Goal: Task Accomplishment & Management: Complete application form

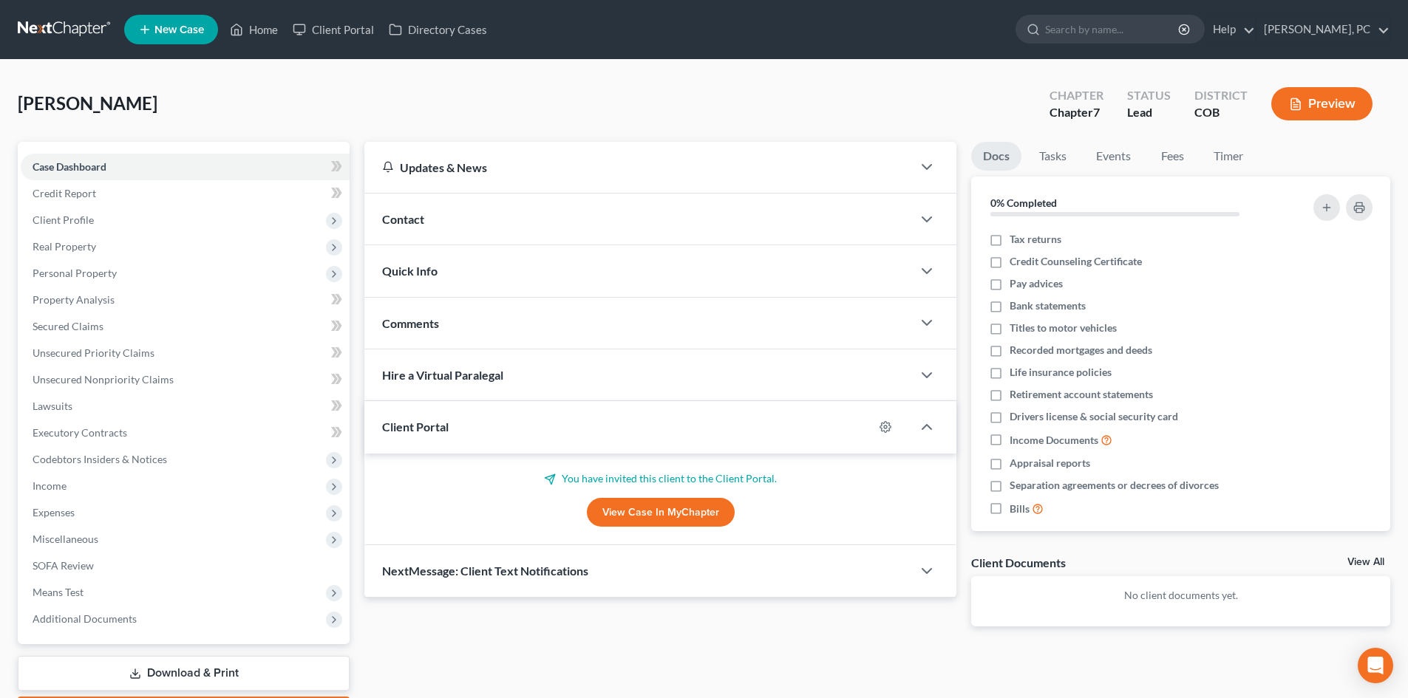
click at [188, 26] on span "New Case" at bounding box center [179, 29] width 50 height 11
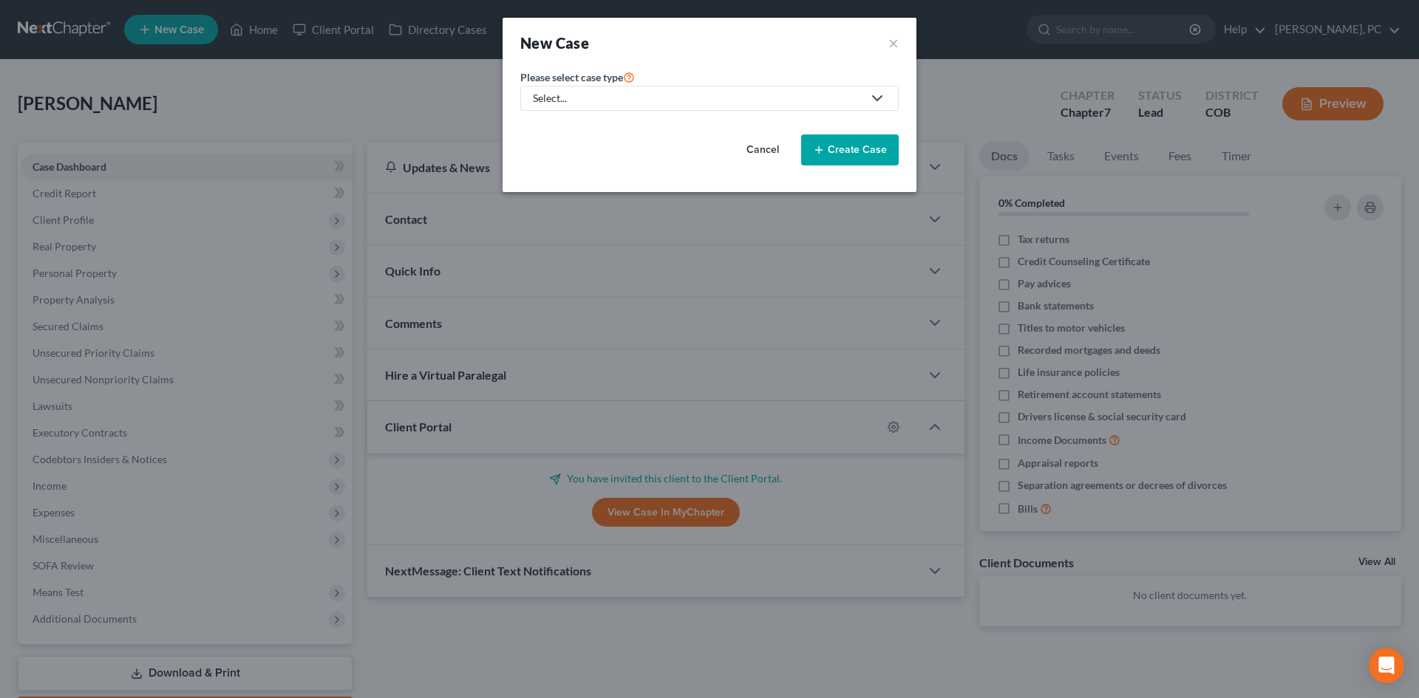
click at [684, 94] on div "Select..." at bounding box center [698, 98] width 330 height 15
click at [576, 126] on div "Bankruptcy" at bounding box center [560, 127] width 53 height 15
select select "11"
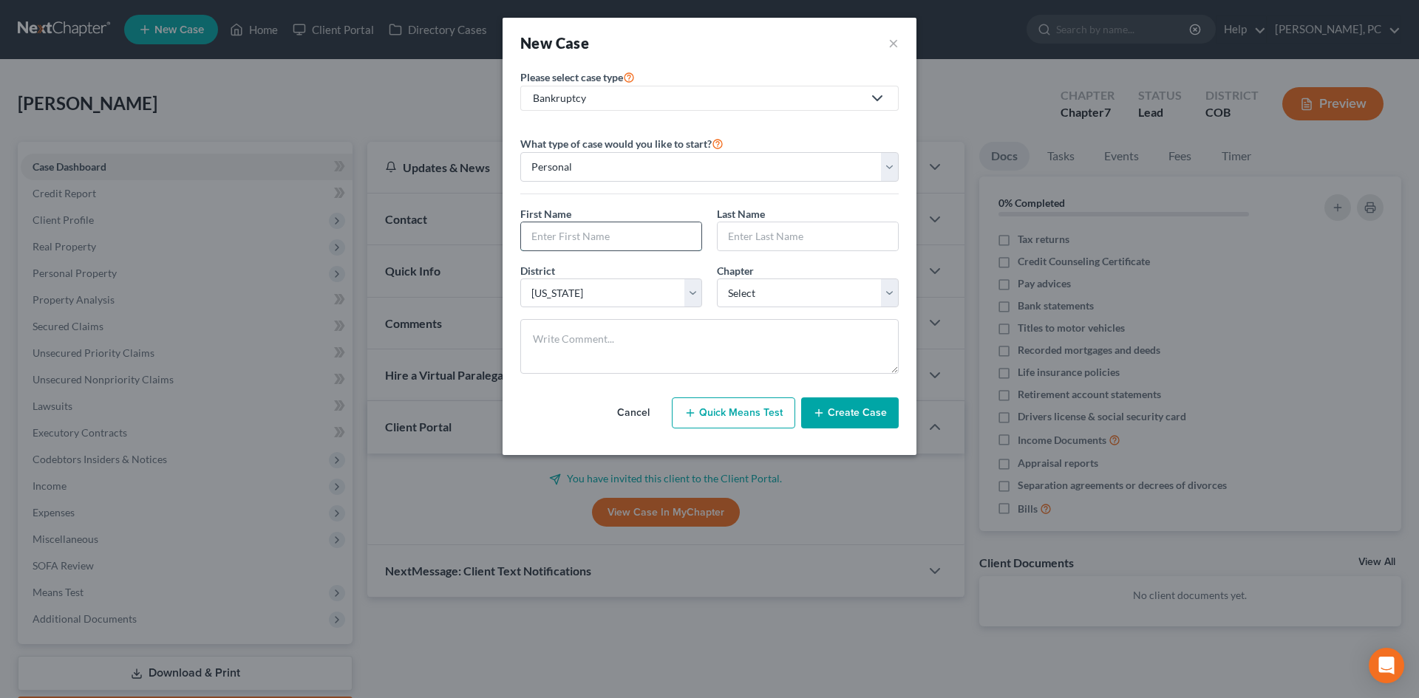
click at [592, 246] on input "text" at bounding box center [611, 236] width 180 height 28
type input "[PERSON_NAME]"
click at [745, 291] on select "Select 7 11 12 13" at bounding box center [808, 294] width 182 height 30
select select "0"
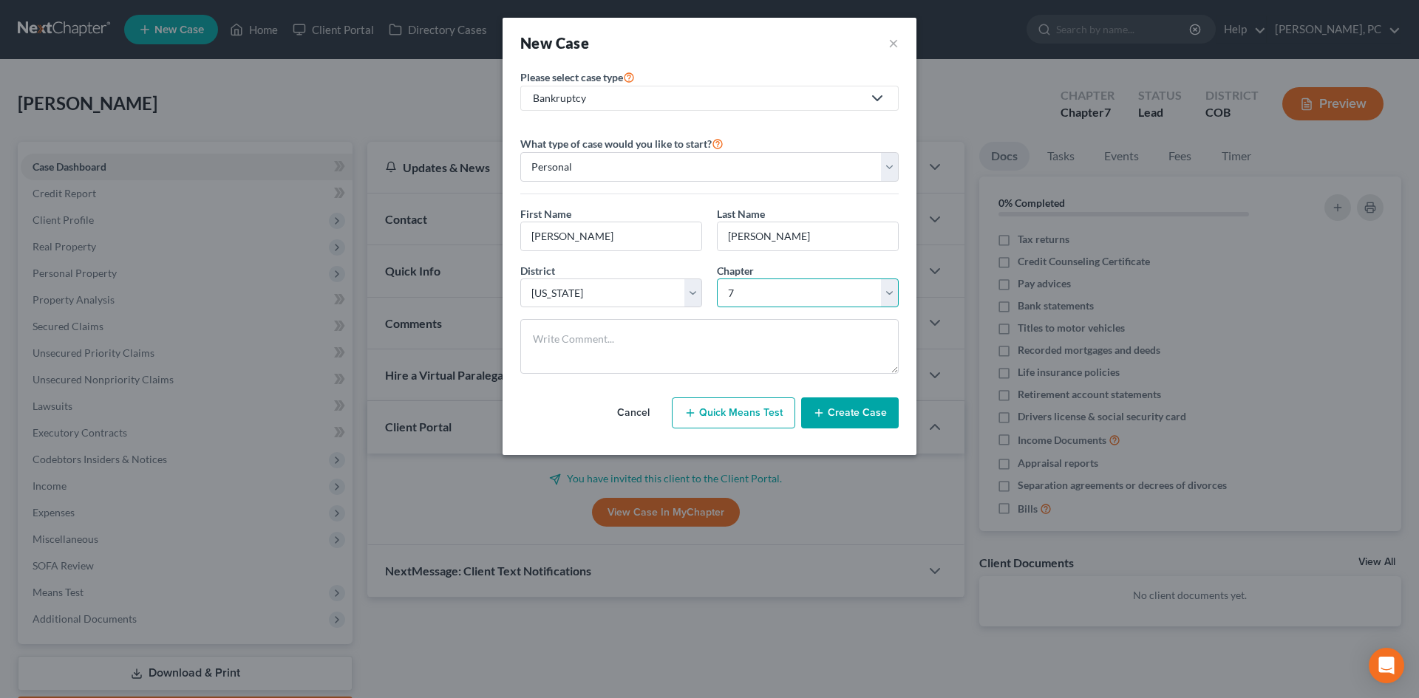
click at [717, 279] on select "Select 7 11 12 13" at bounding box center [808, 294] width 182 height 30
click at [840, 412] on button "Create Case" at bounding box center [850, 413] width 98 height 31
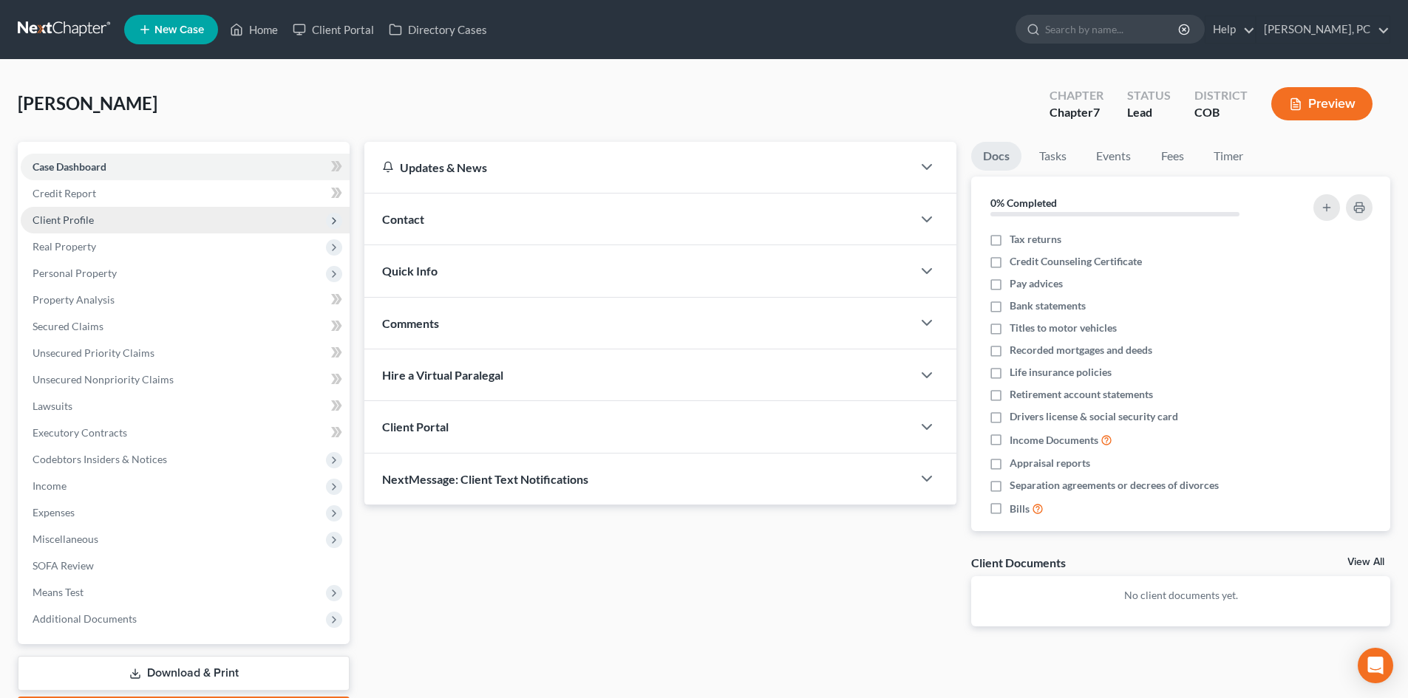
click at [69, 220] on span "Client Profile" at bounding box center [63, 220] width 61 height 13
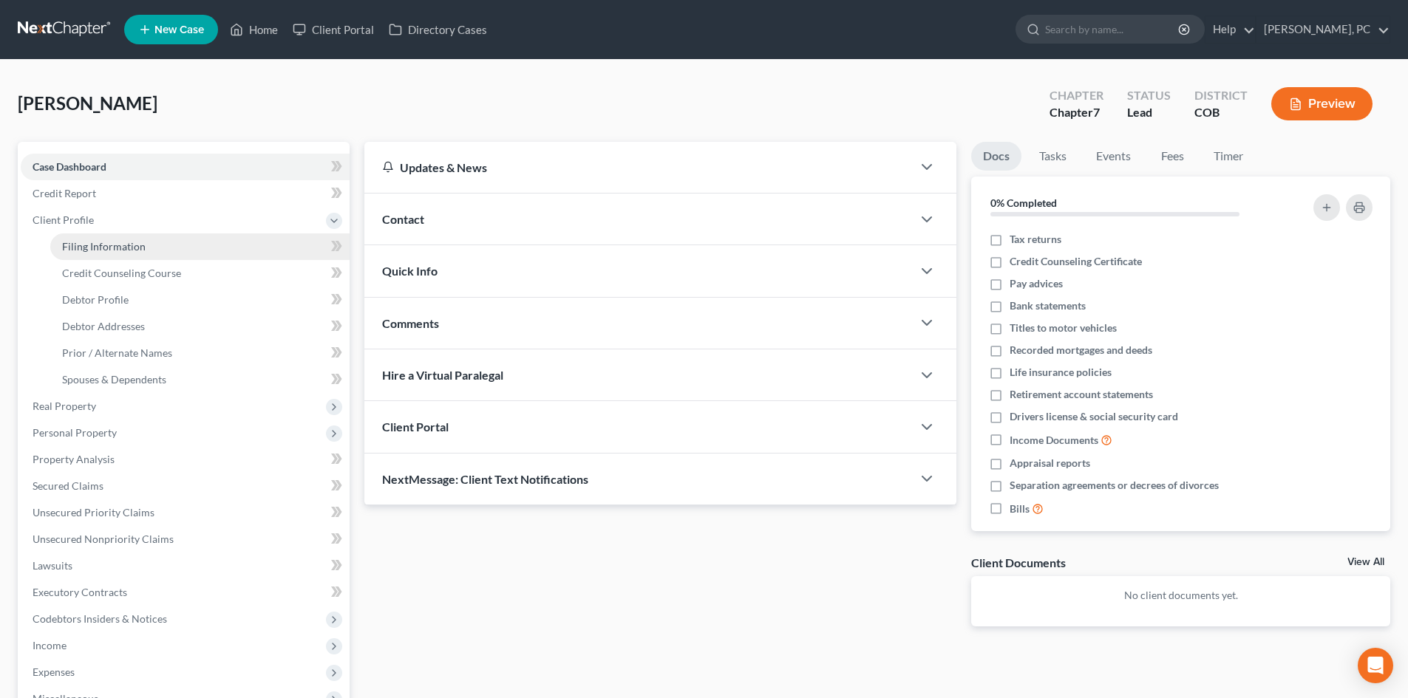
click at [93, 242] on span "Filing Information" at bounding box center [103, 246] width 83 height 13
select select "1"
select select "0"
select select "11"
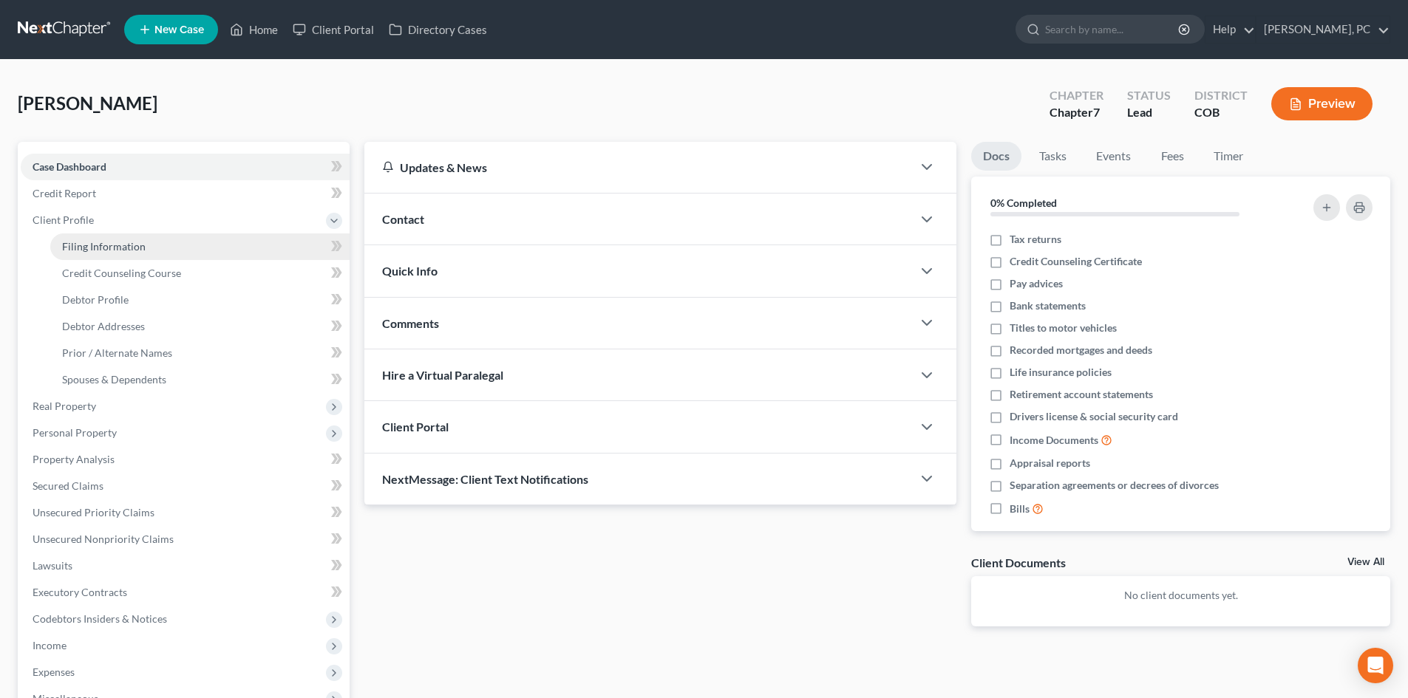
select select "5"
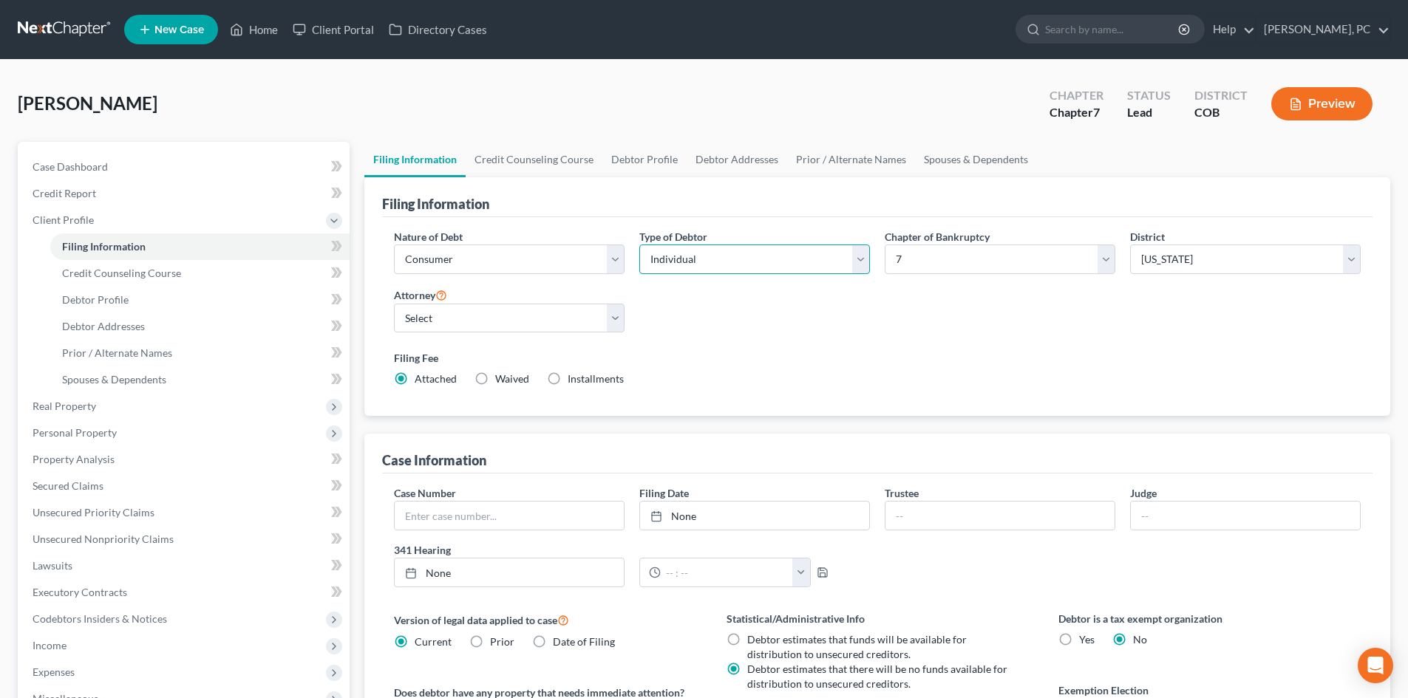
click at [676, 262] on select "Select Individual Joint" at bounding box center [754, 260] width 231 height 30
select select "1"
click at [639, 245] on select "Select Individual Joint" at bounding box center [754, 260] width 231 height 30
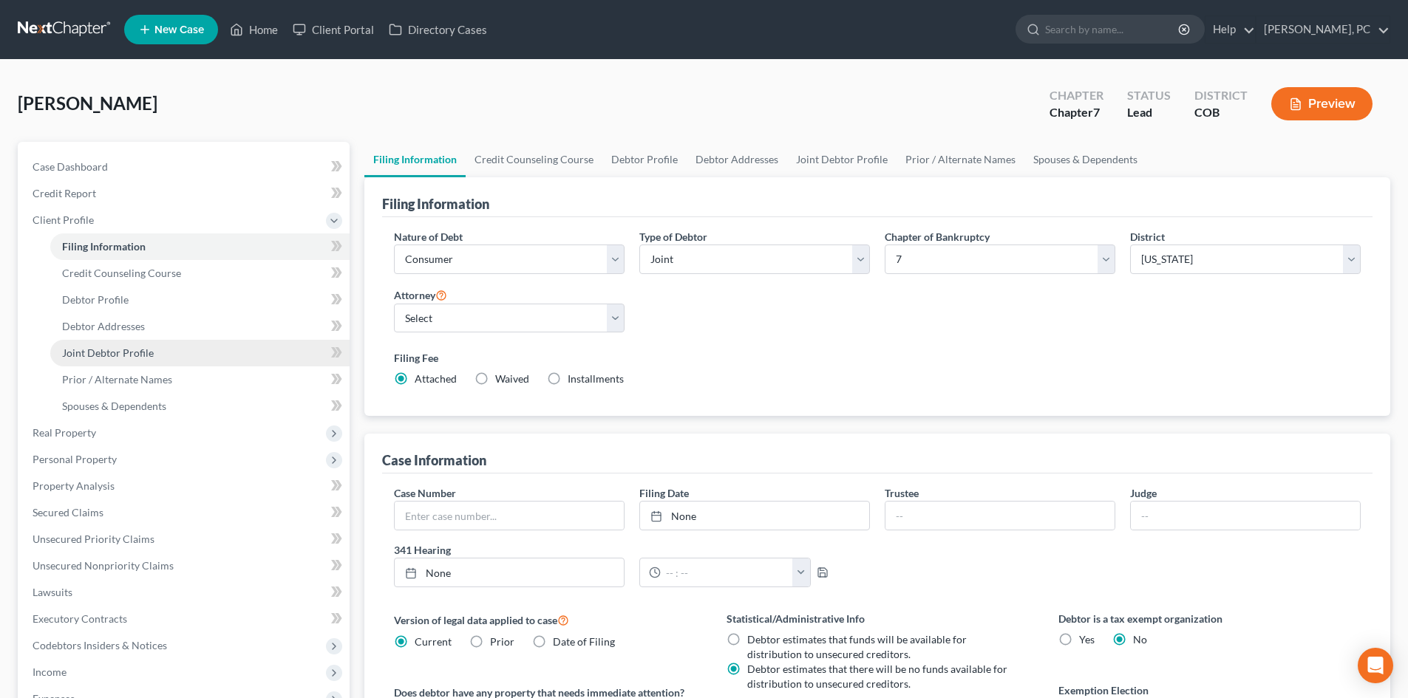
click at [107, 348] on span "Joint Debtor Profile" at bounding box center [108, 353] width 92 height 13
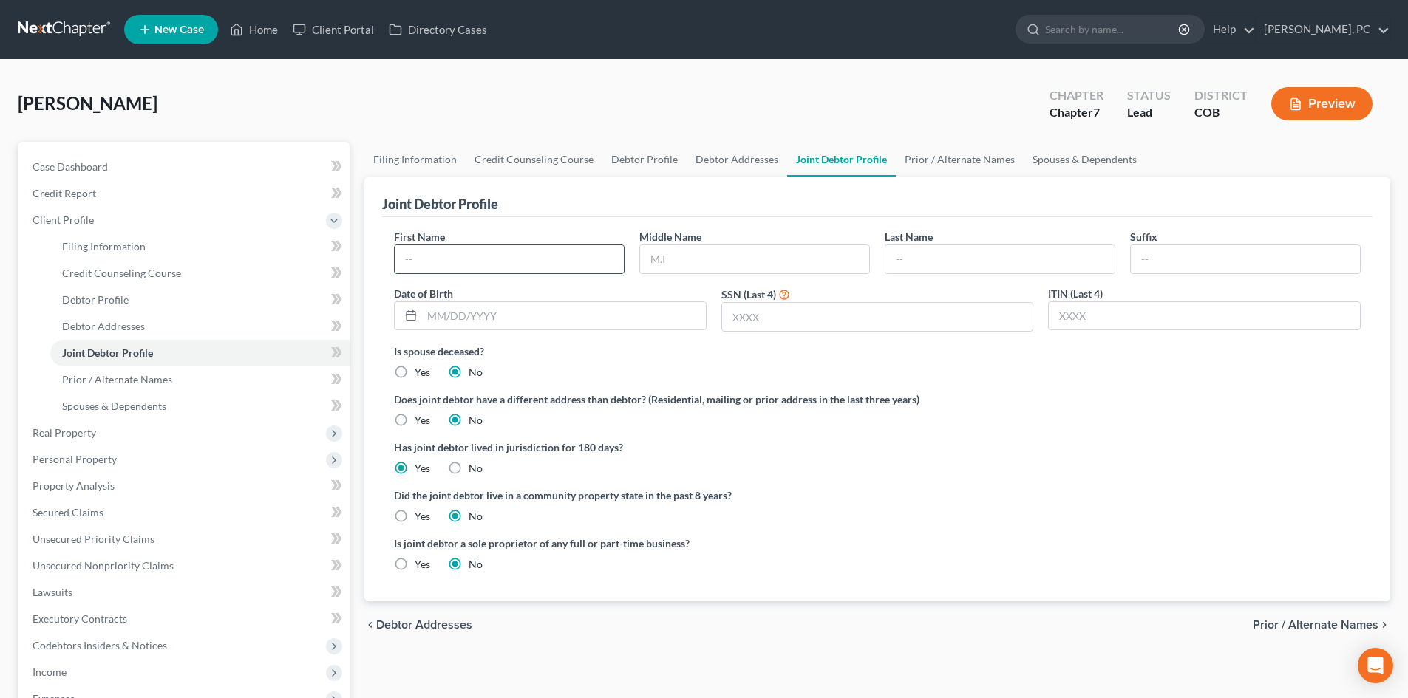
click at [474, 255] on input "text" at bounding box center [509, 259] width 229 height 28
type input "Kelsi"
type input "[PERSON_NAME]"
click at [149, 239] on link "Filing Information" at bounding box center [199, 246] width 299 height 27
select select "1"
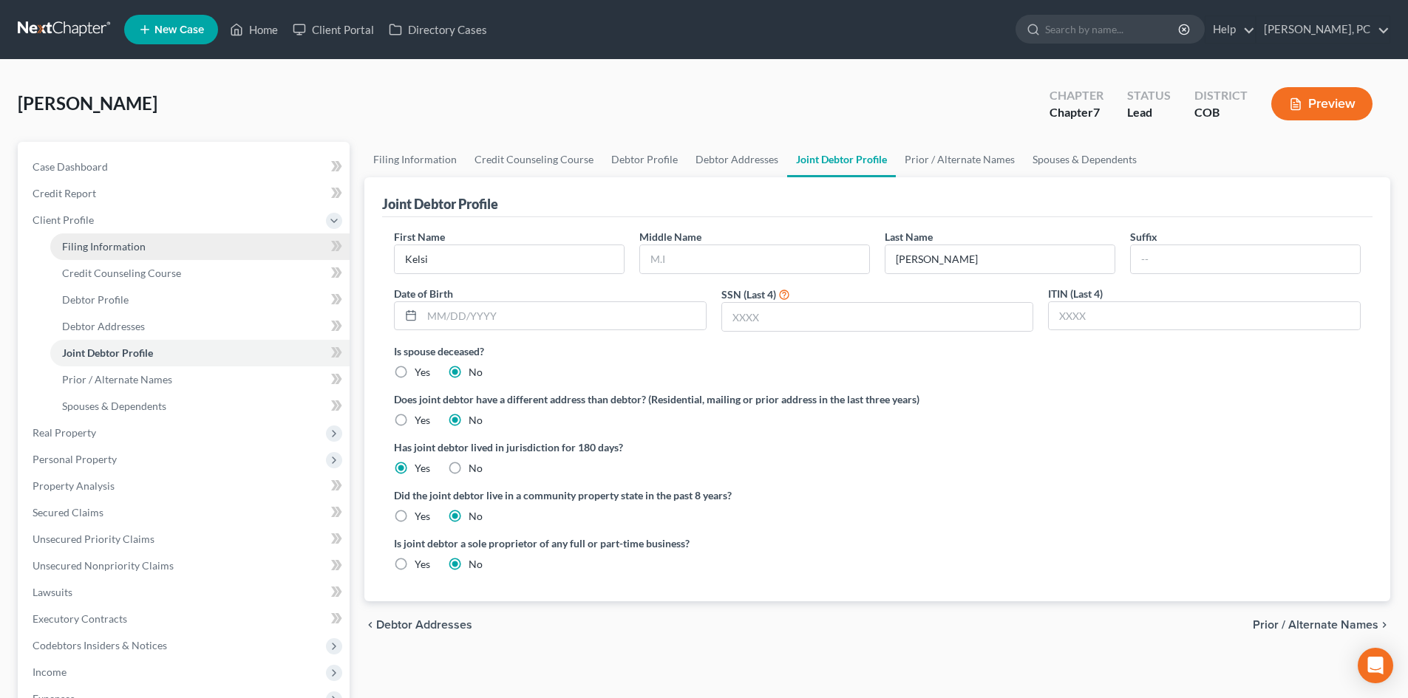
select select "1"
select select "0"
select select "11"
select select "5"
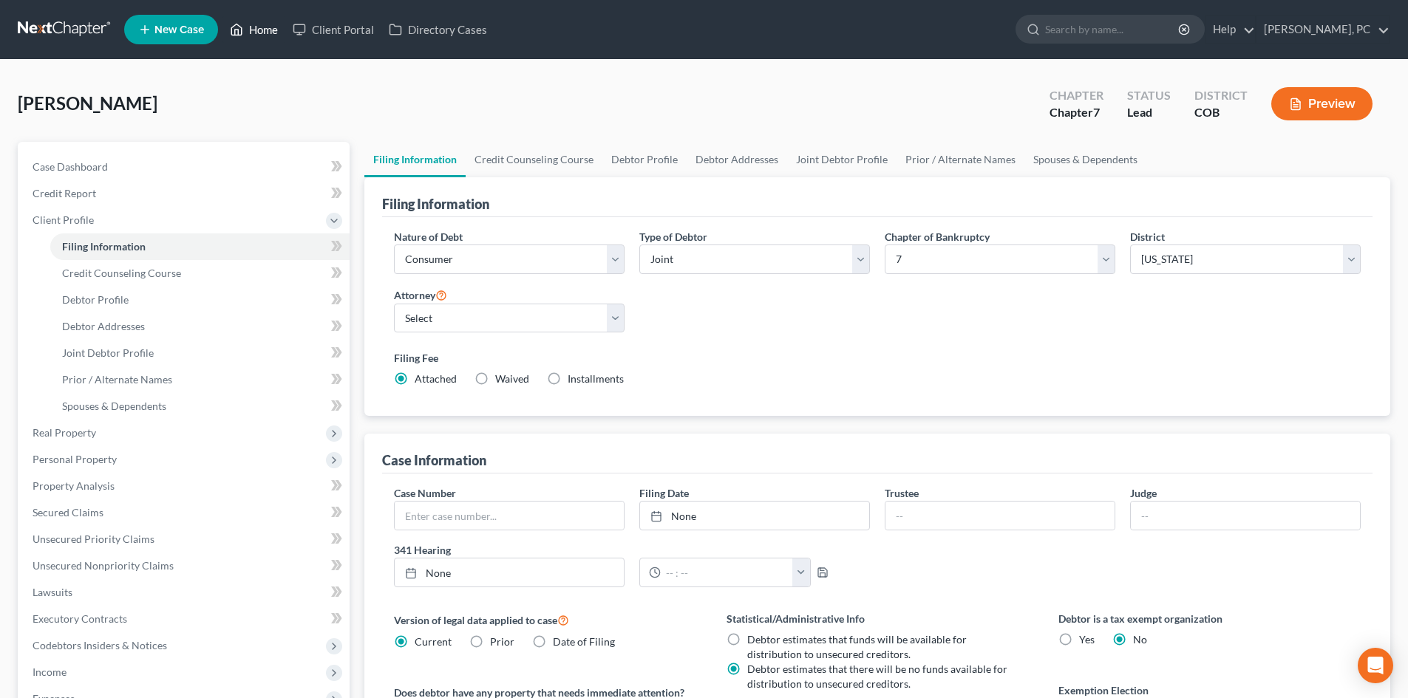
click at [262, 32] on link "Home" at bounding box center [253, 29] width 63 height 27
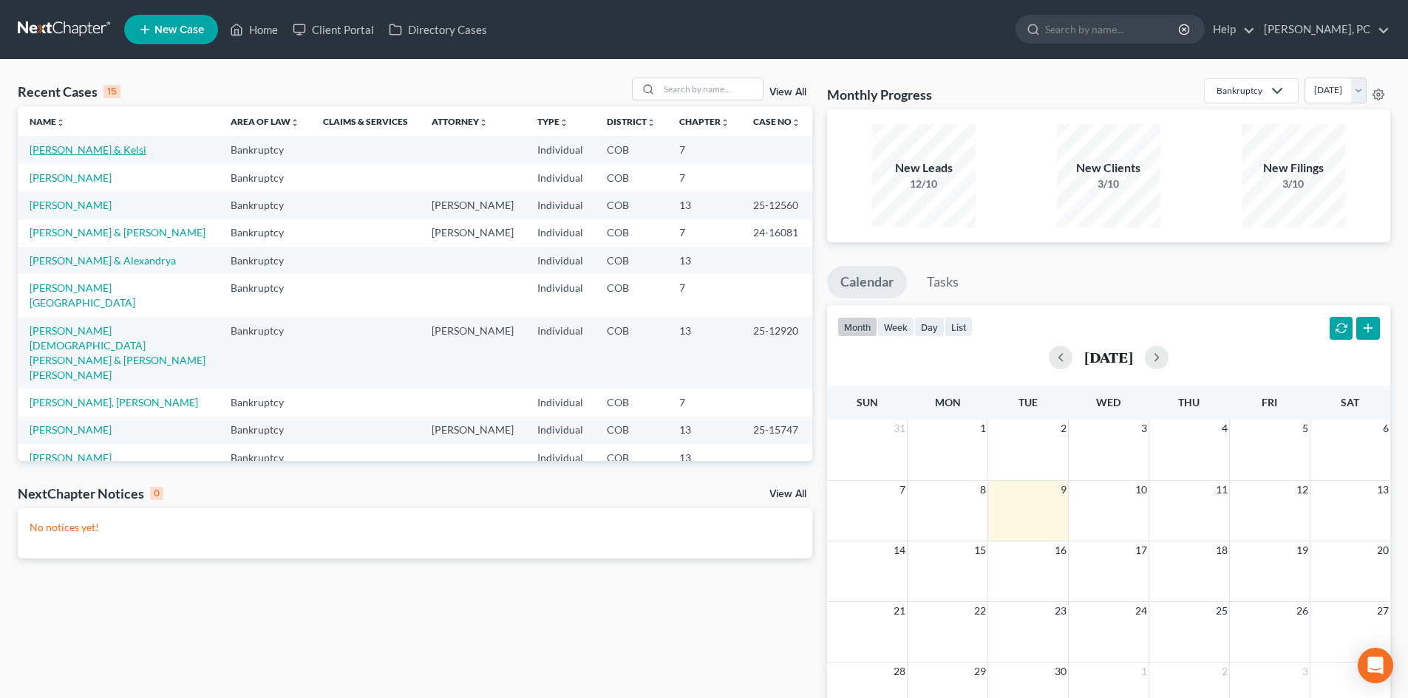
click at [91, 152] on link "[PERSON_NAME] & Kelsi" at bounding box center [88, 149] width 117 height 13
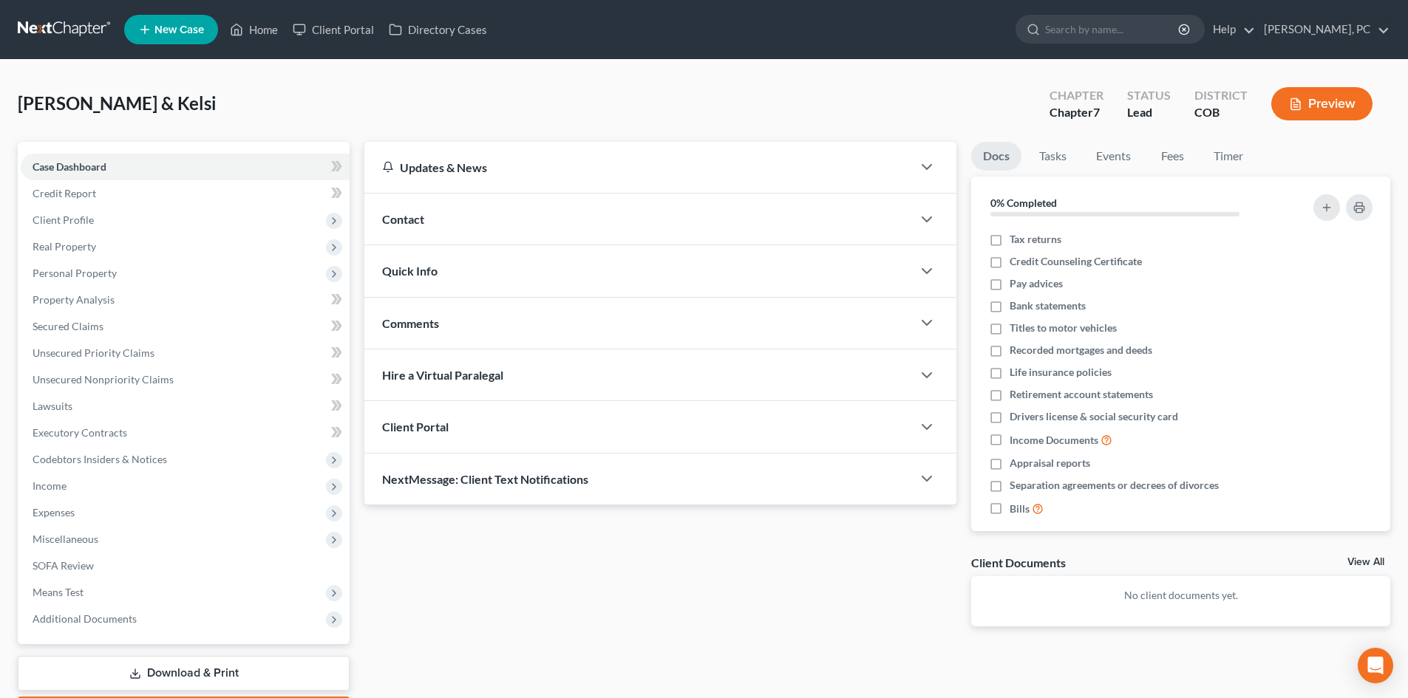
click at [470, 429] on div "Client Portal" at bounding box center [637, 426] width 547 height 51
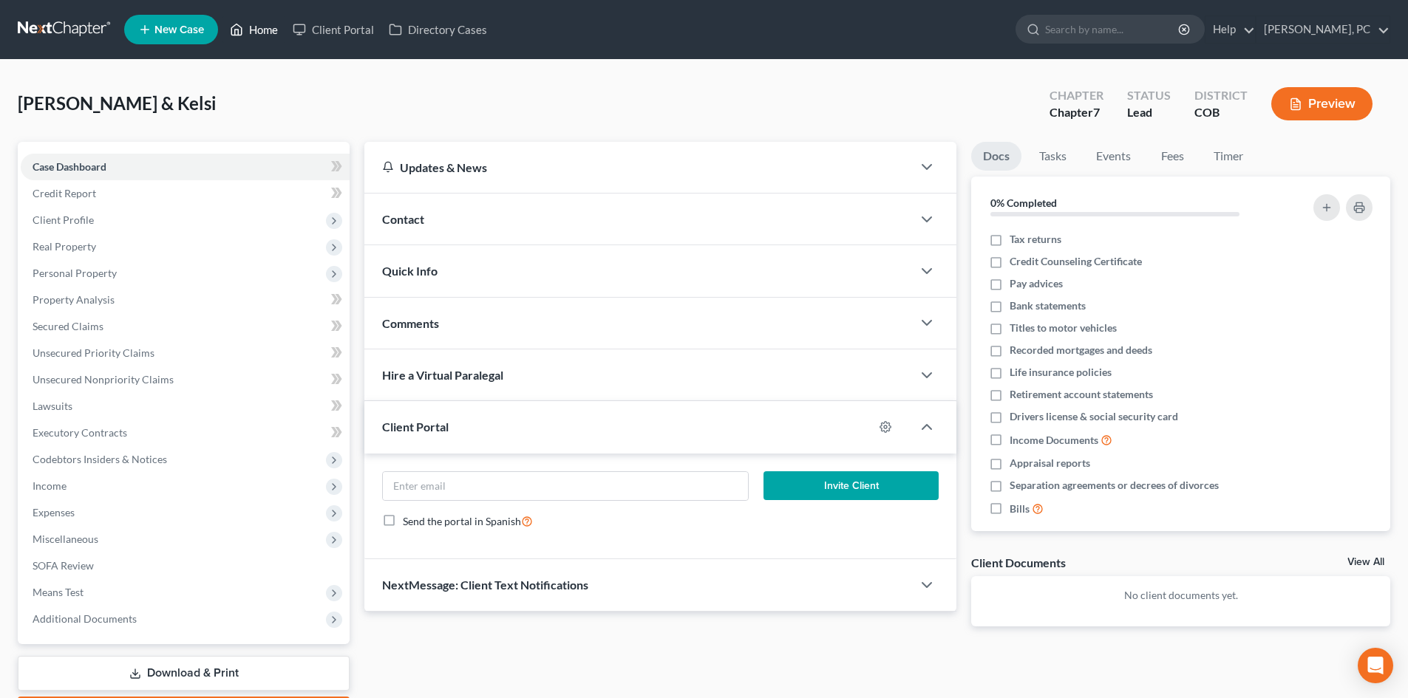
click at [267, 32] on link "Home" at bounding box center [253, 29] width 63 height 27
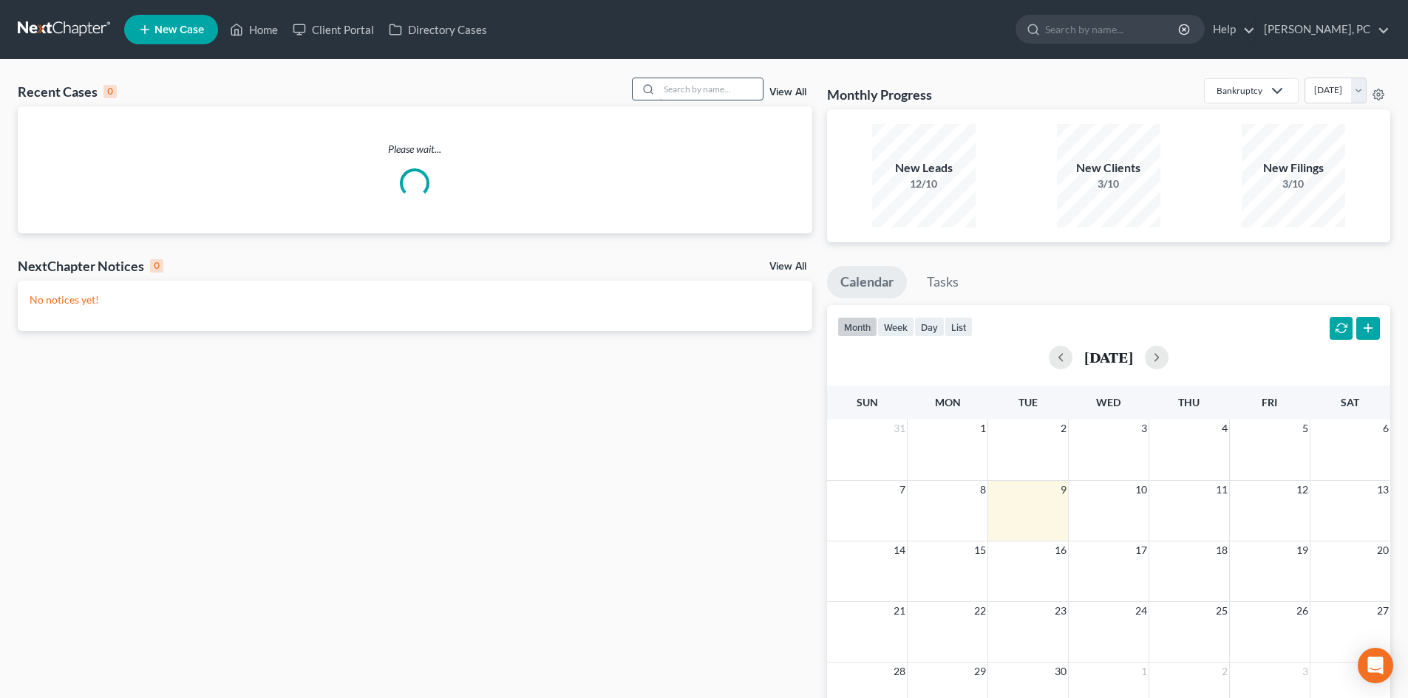
click at [713, 95] on input "search" at bounding box center [710, 88] width 103 height 21
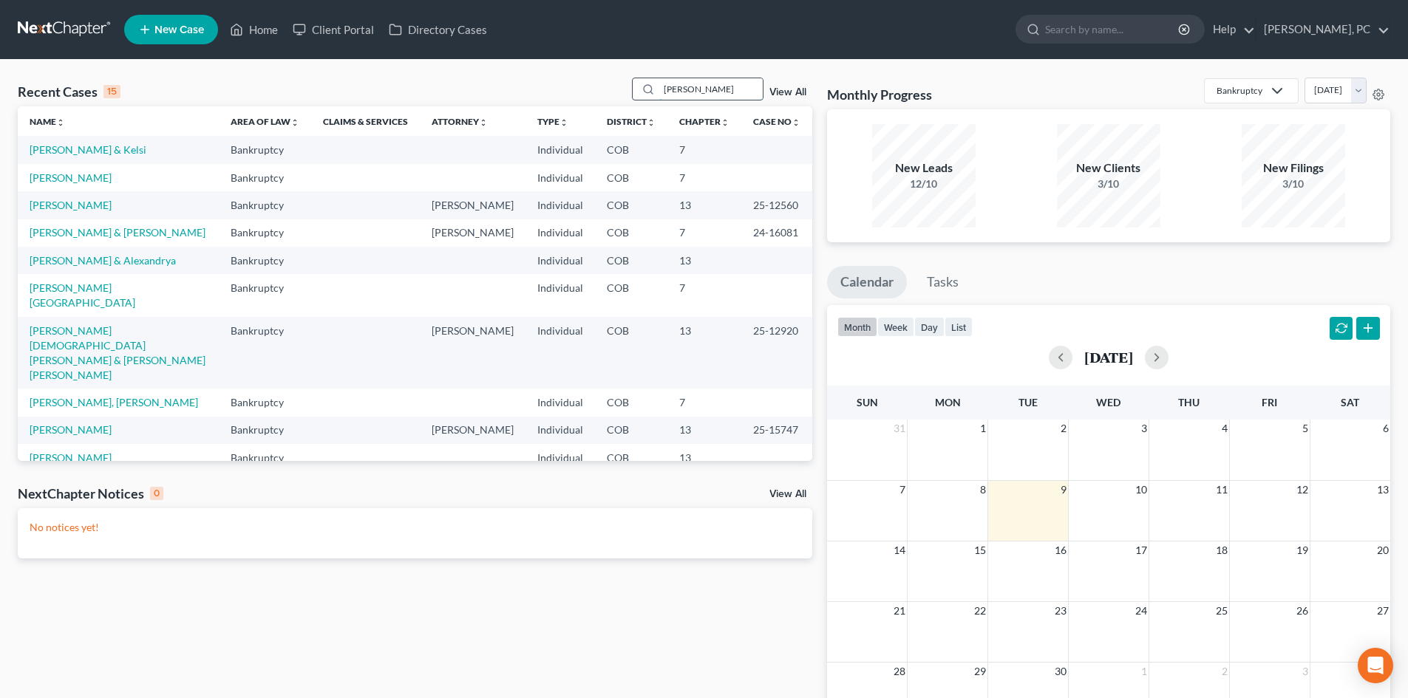
type input "[PERSON_NAME]"
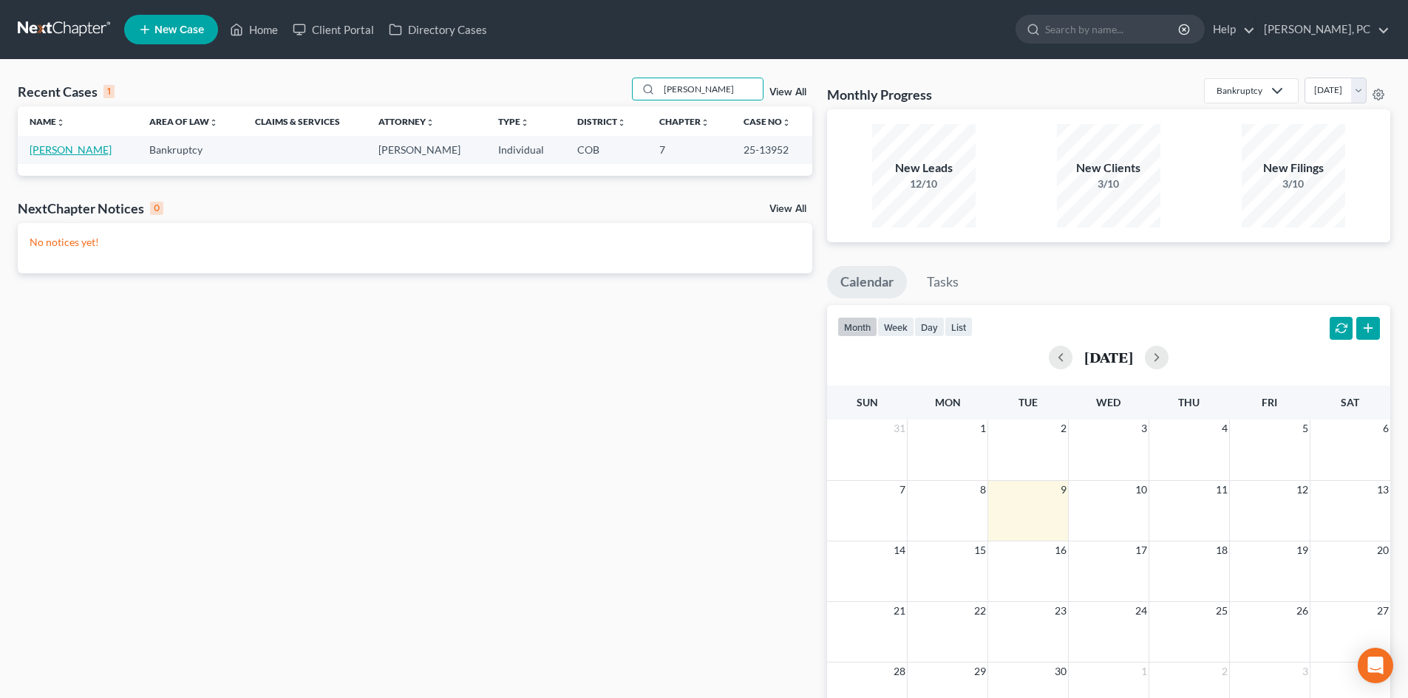
click at [88, 151] on link "[PERSON_NAME]" at bounding box center [71, 149] width 82 height 13
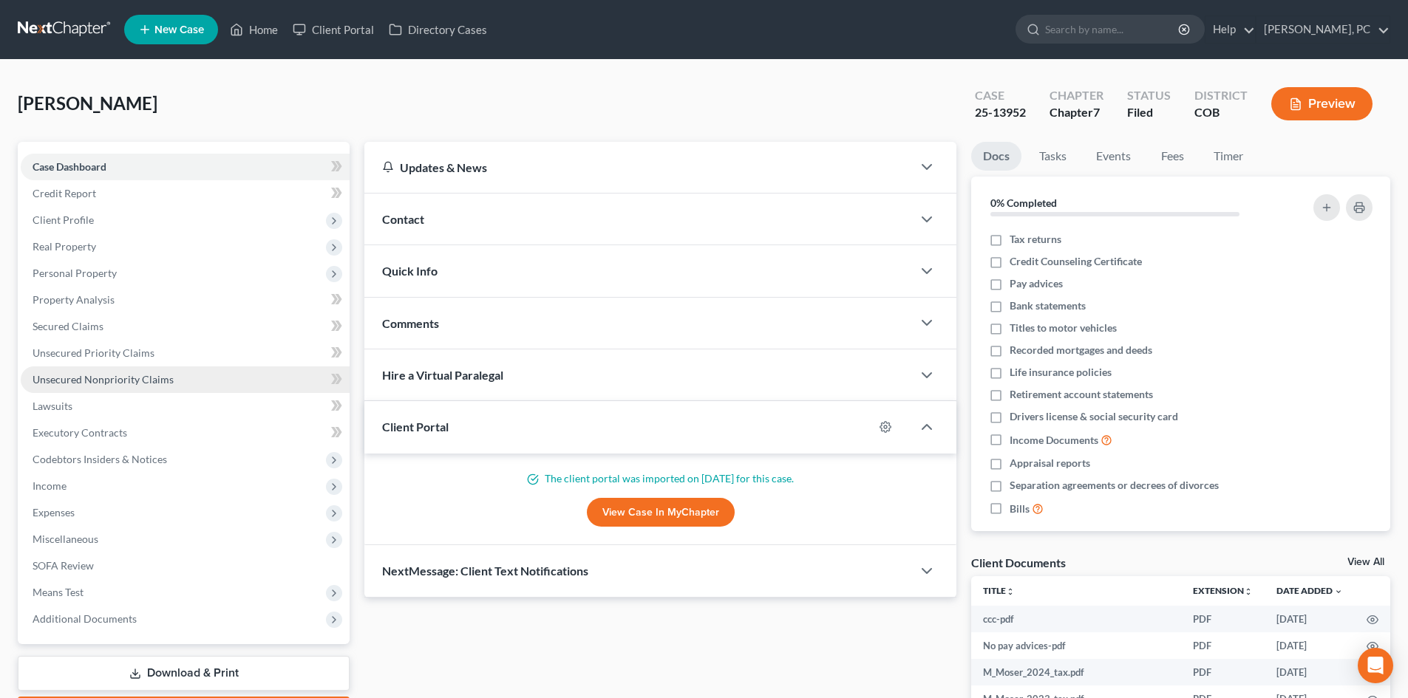
click at [124, 381] on span "Unsecured Nonpriority Claims" at bounding box center [103, 379] width 141 height 13
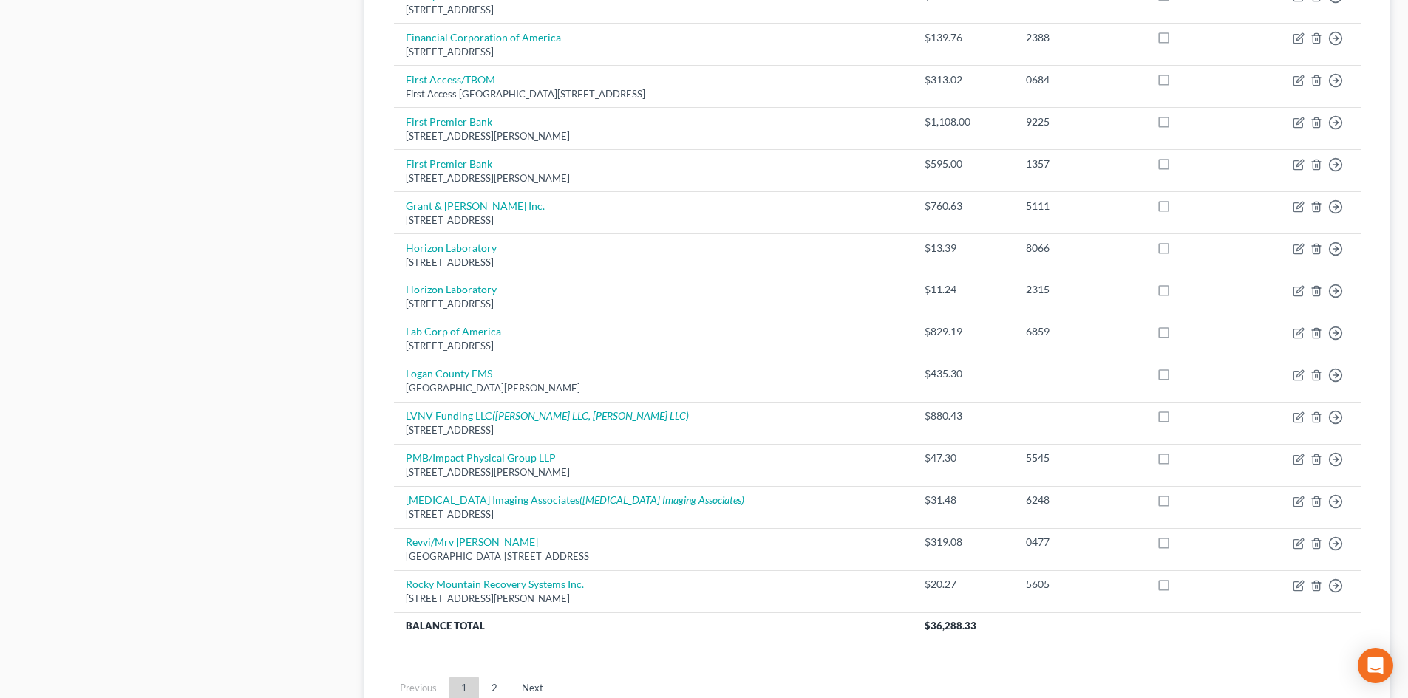
scroll to position [961, 0]
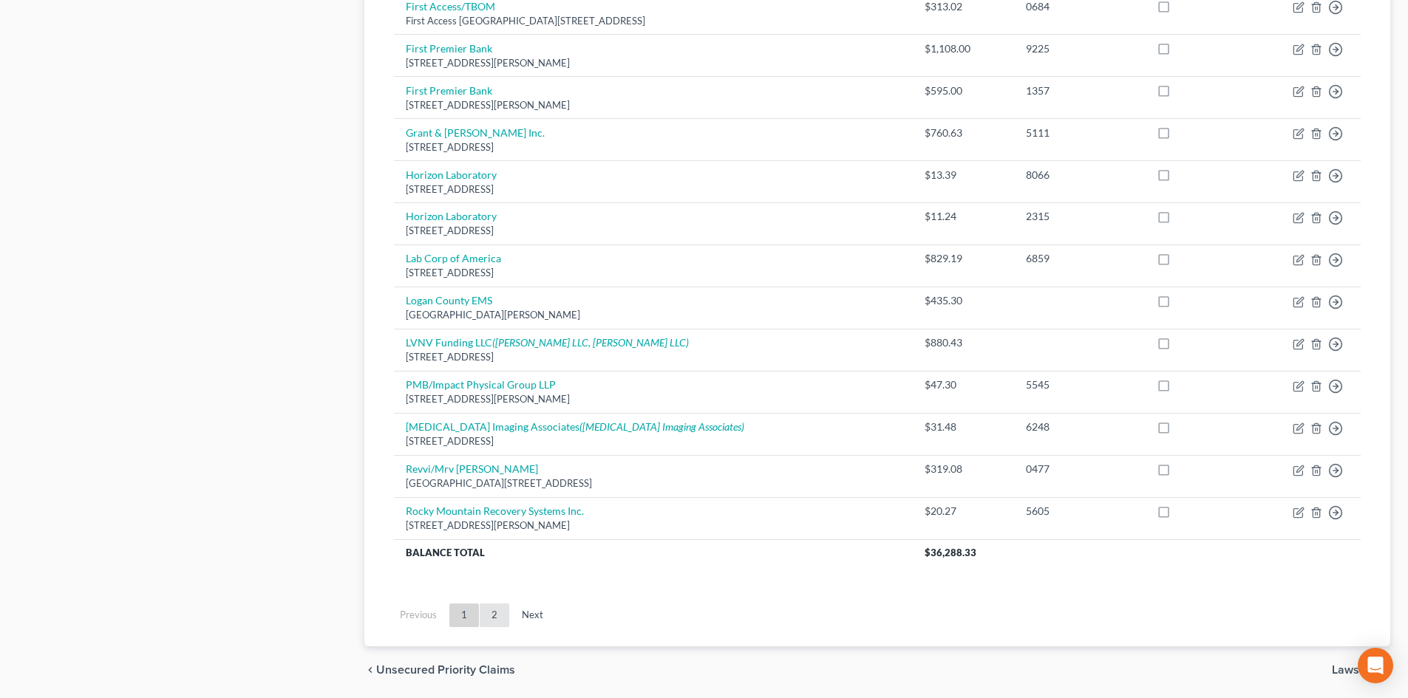
click at [494, 621] on link "2" at bounding box center [495, 616] width 30 height 24
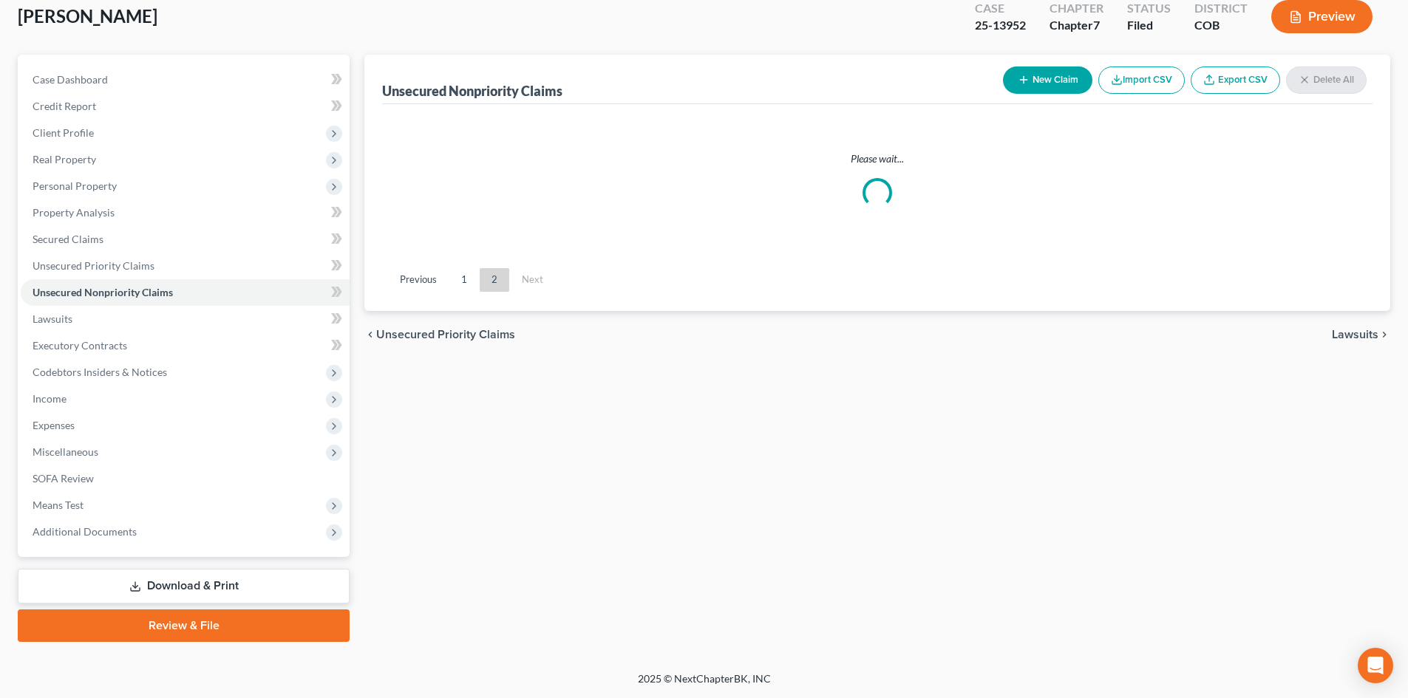
scroll to position [507, 0]
